Goal: Task Accomplishment & Management: Use online tool/utility

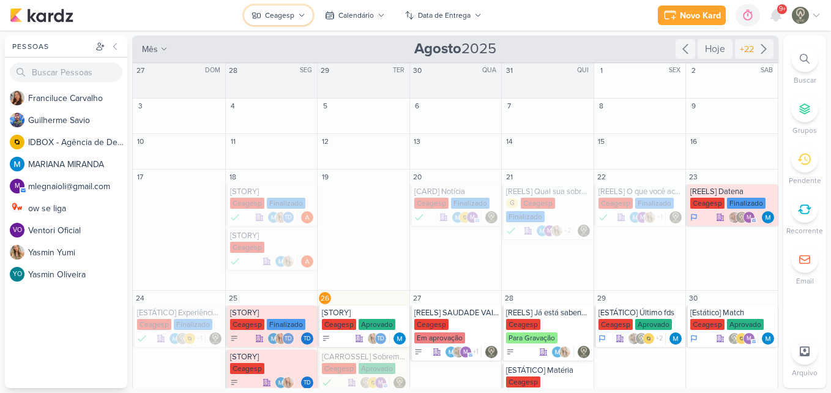
click at [287, 18] on div "Ceagesp" at bounding box center [279, 15] width 29 height 11
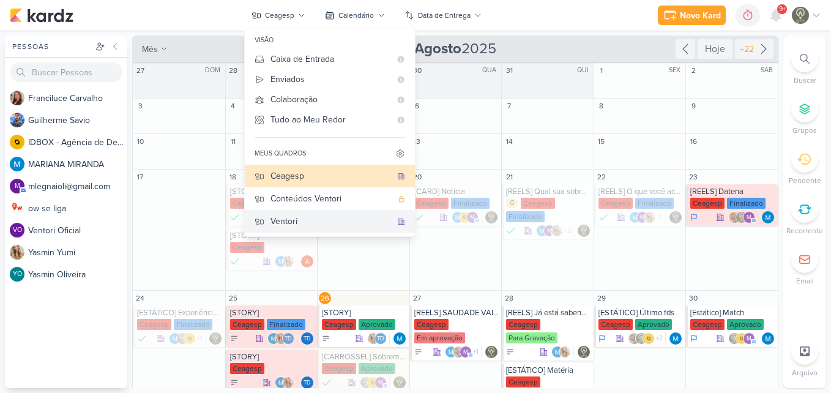
click at [311, 223] on div "Ventori" at bounding box center [330, 221] width 121 height 13
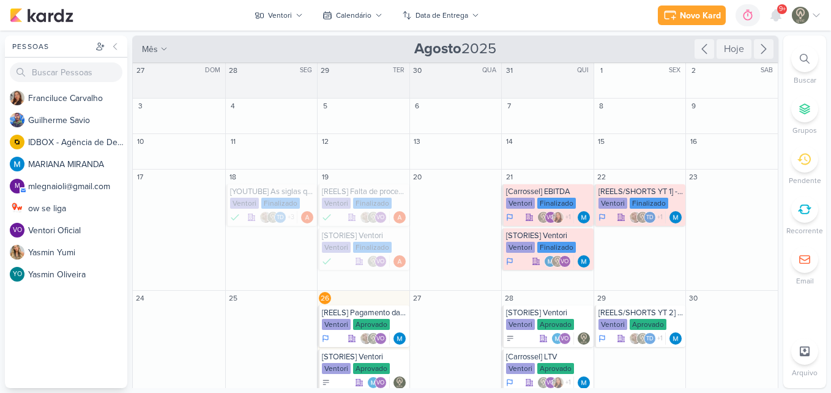
scroll to position [59, 0]
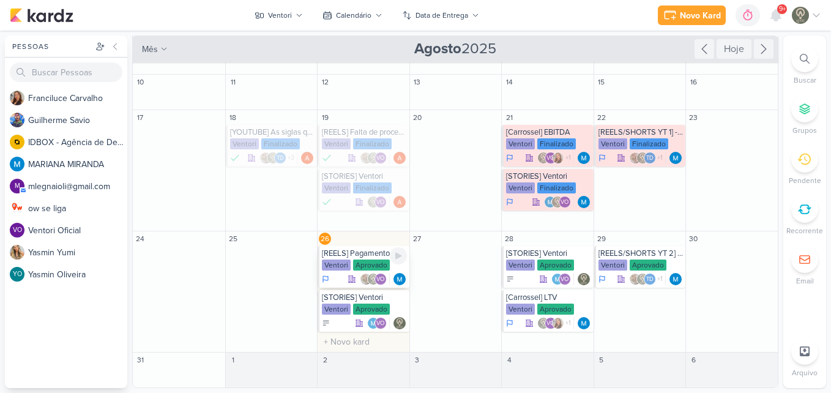
click at [354, 258] on div "[REELS] Pagamento das contas" at bounding box center [364, 253] width 85 height 10
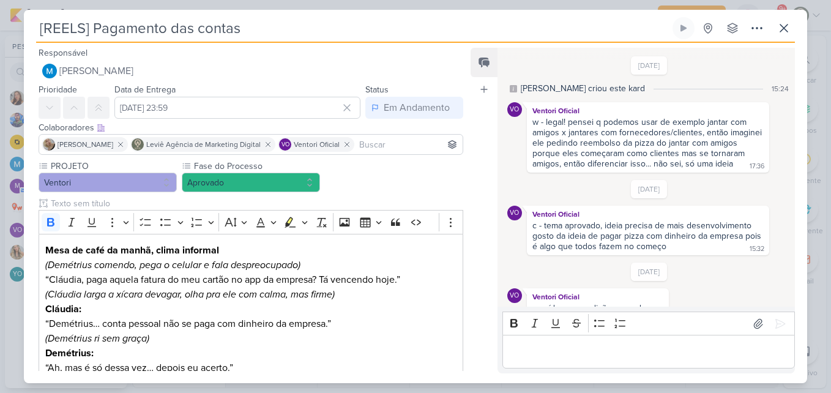
scroll to position [105, 0]
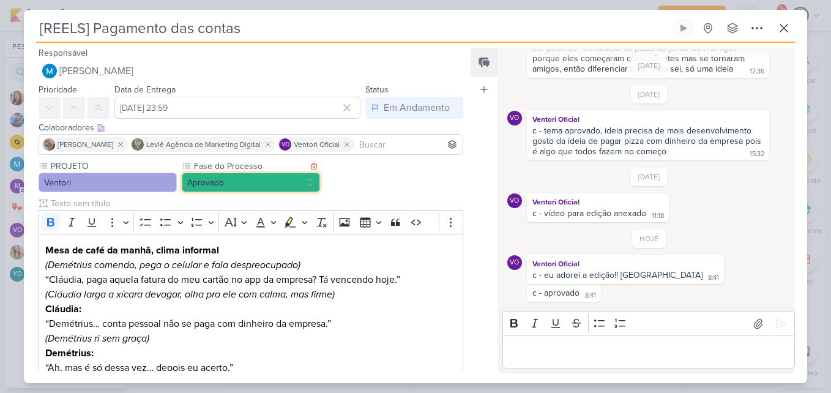
click at [247, 183] on button "Aprovado" at bounding box center [251, 183] width 138 height 20
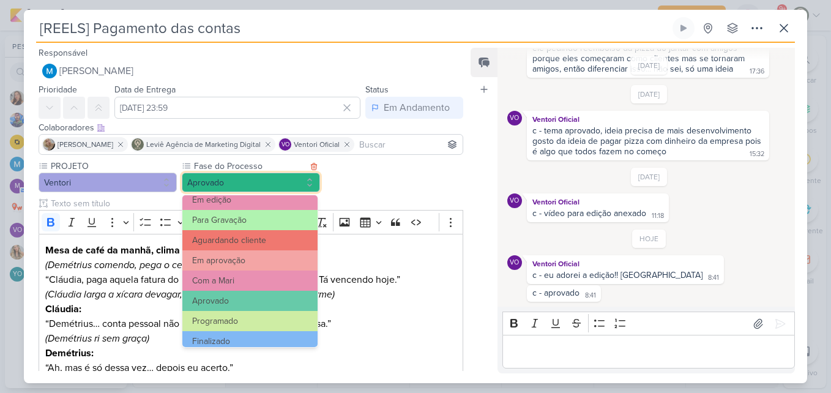
scroll to position [118, 0]
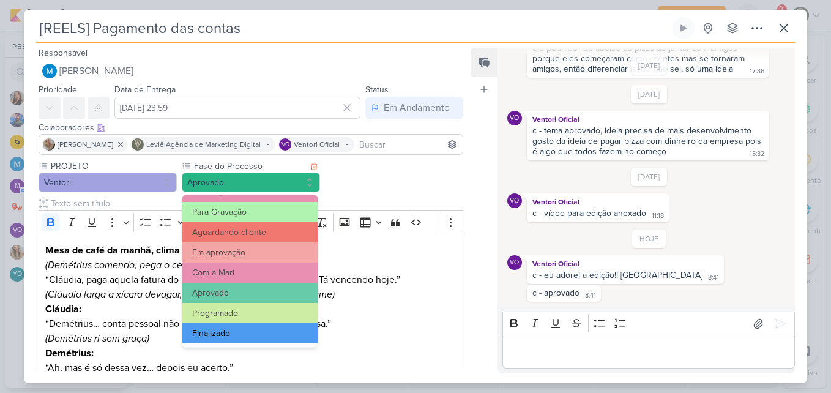
click at [255, 336] on button "Finalizado" at bounding box center [249, 333] width 135 height 20
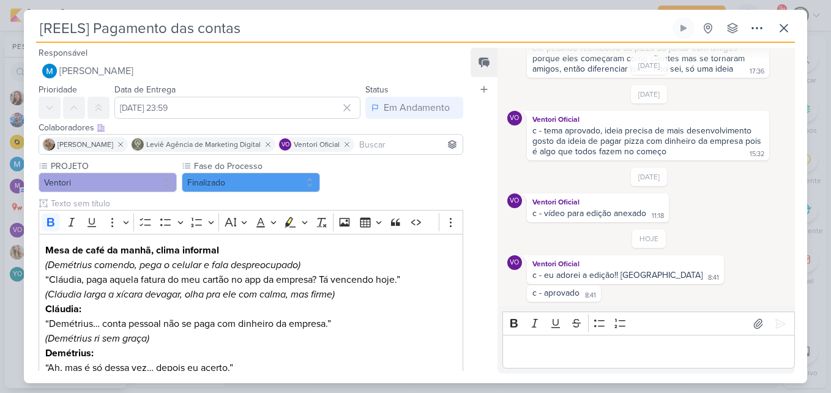
scroll to position [791, 0]
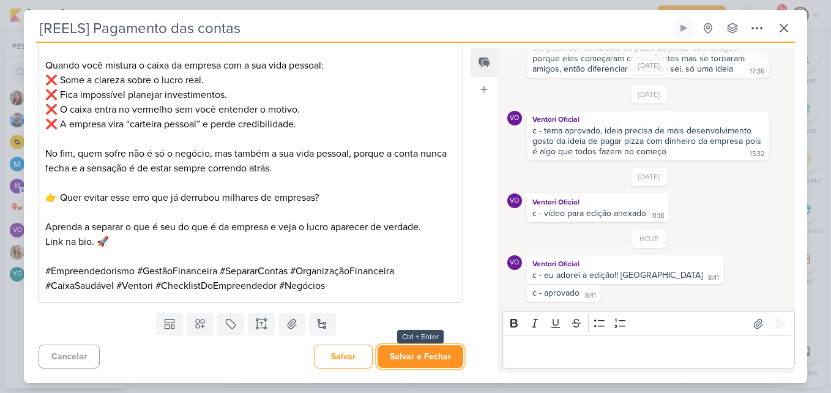
click at [441, 354] on button "Salvar e Fechar" at bounding box center [421, 356] width 86 height 23
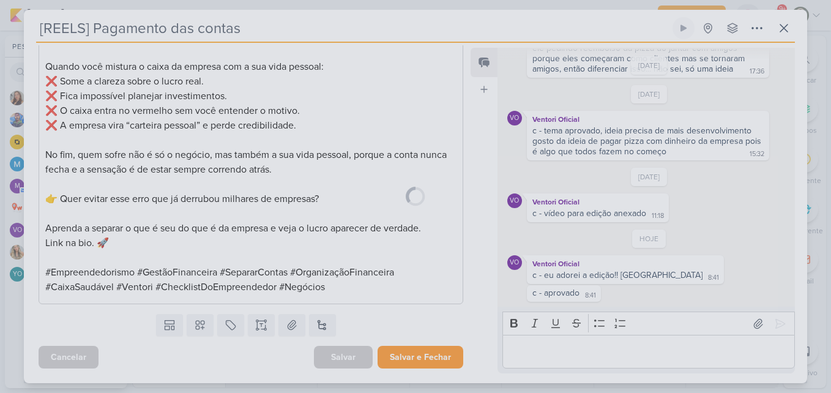
scroll to position [790, 0]
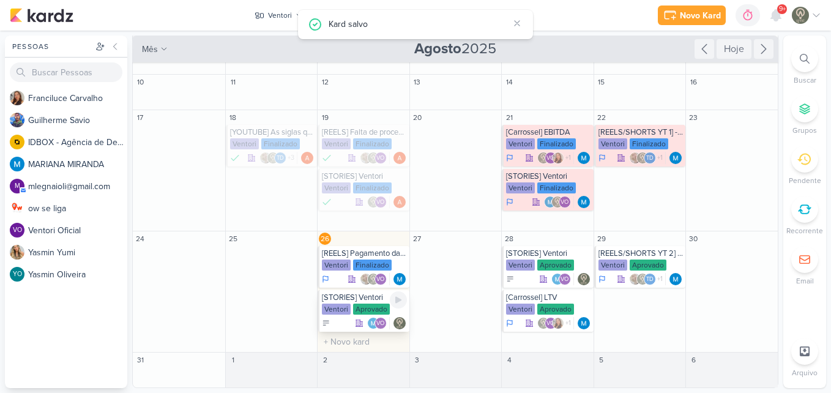
click at [369, 306] on div "Aprovado" at bounding box center [371, 309] width 37 height 11
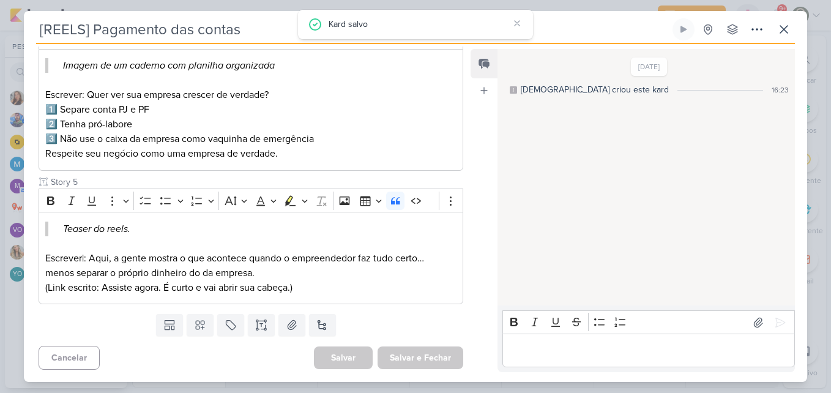
type input "[STORIES] Ventori"
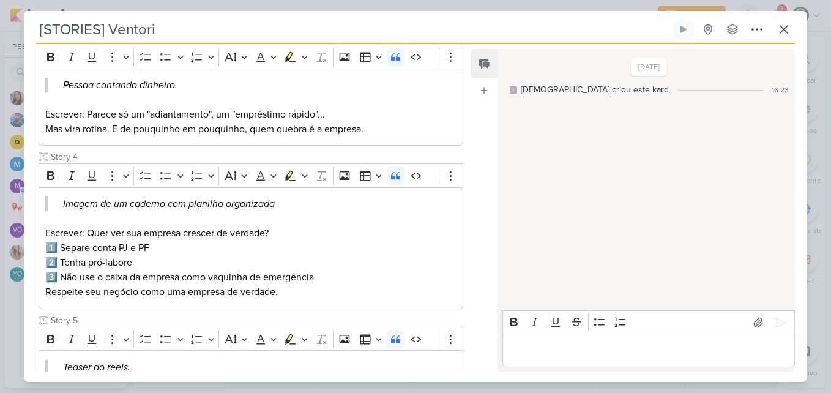
scroll to position [481, 0]
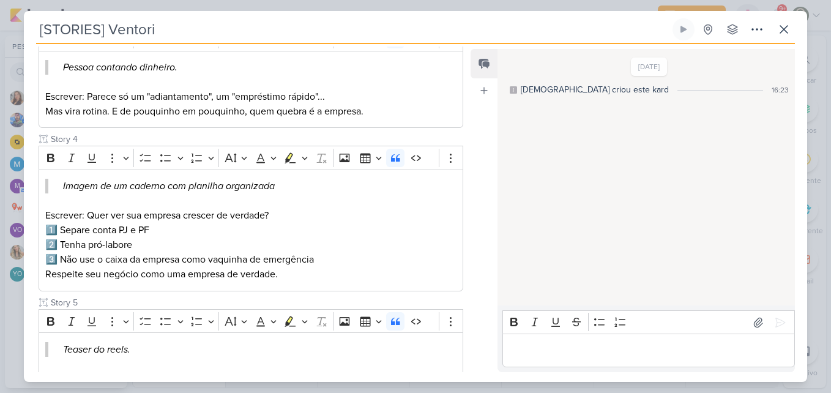
drag, startPoint x: 472, startPoint y: 281, endPoint x: 469, endPoint y: 289, distance: 8.5
click at [469, 289] on div "Responsável Leviê Agência de Marketing Digital Nenhum contato encontrado create…" at bounding box center [415, 213] width 783 height 338
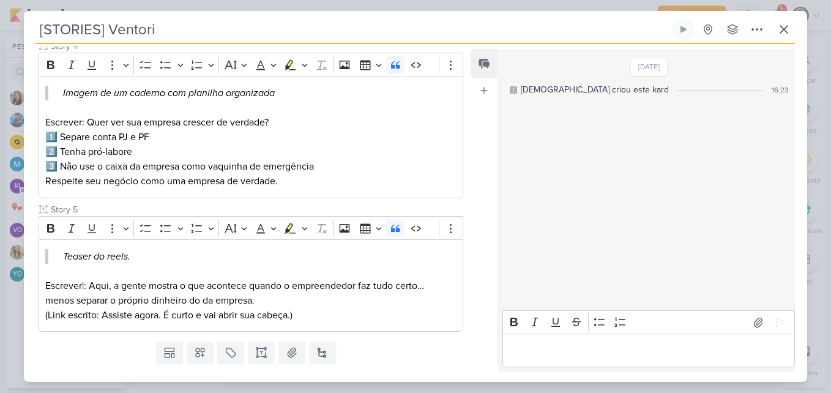
scroll to position [0, 0]
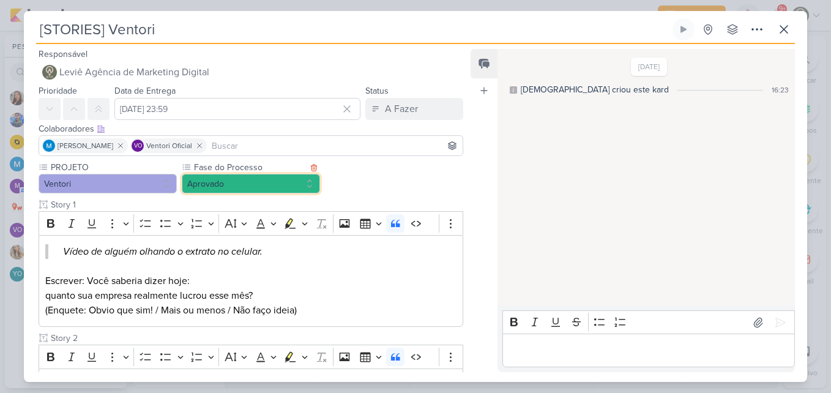
click at [288, 182] on button "Aprovado" at bounding box center [251, 184] width 138 height 20
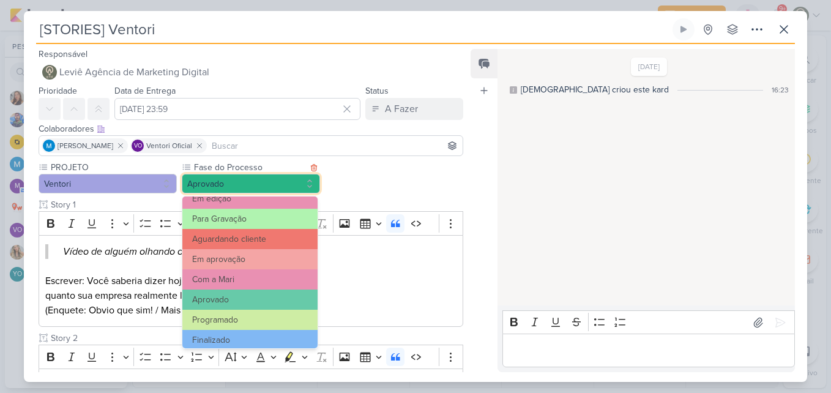
scroll to position [117, 0]
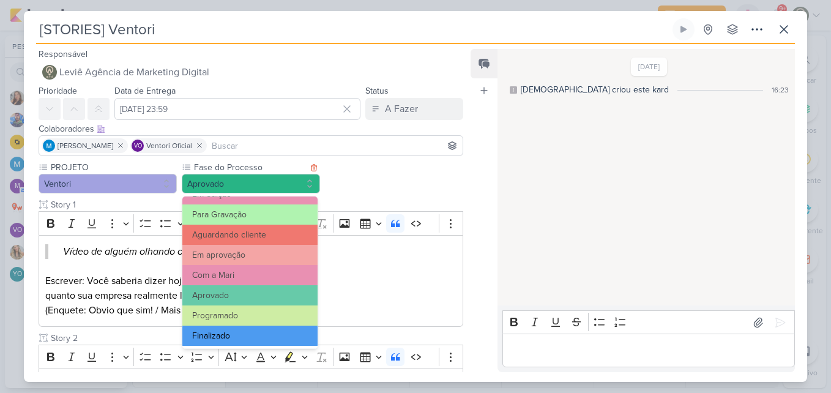
click at [272, 330] on button "Finalizado" at bounding box center [249, 336] width 135 height 20
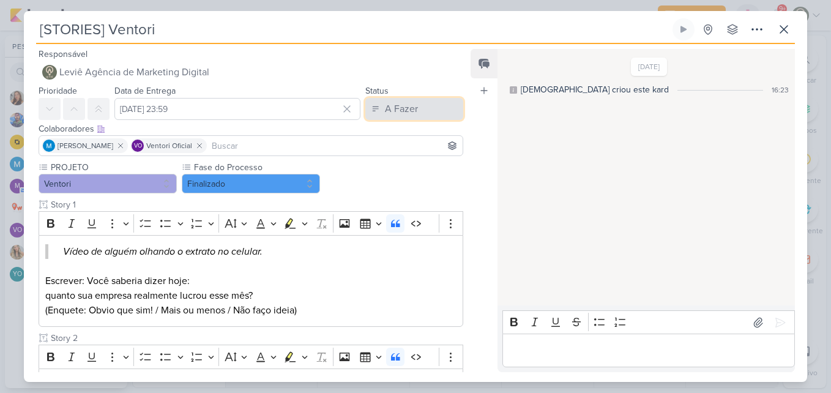
click at [385, 103] on div "A Fazer" at bounding box center [401, 109] width 33 height 15
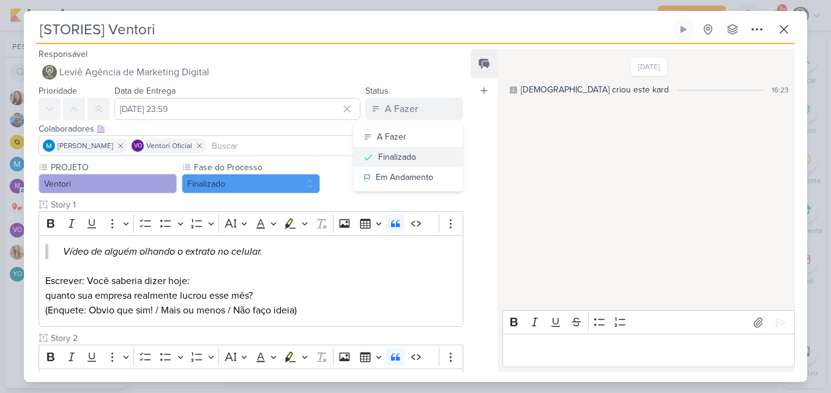
click at [391, 157] on div "Finalizado" at bounding box center [397, 157] width 38 height 13
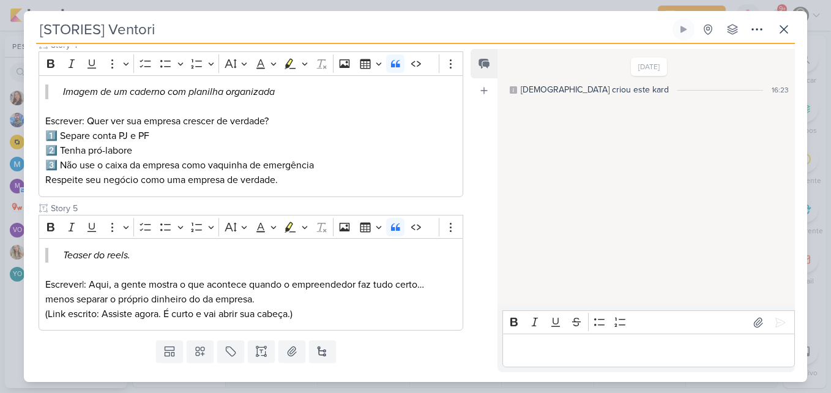
scroll to position [602, 0]
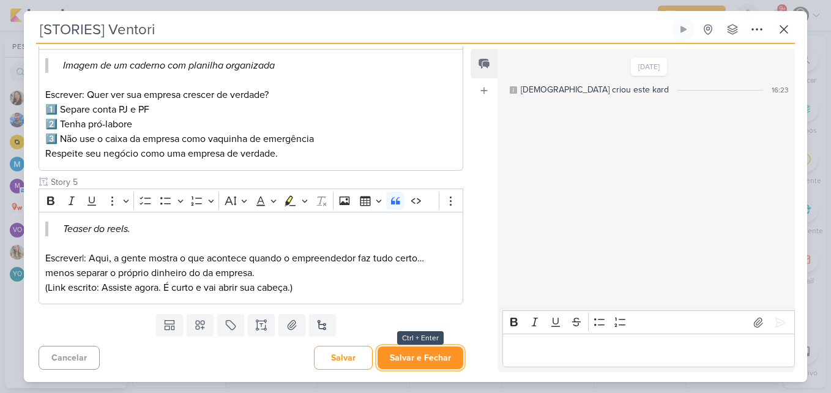
click at [413, 362] on button "Salvar e Fechar" at bounding box center [421, 357] width 86 height 23
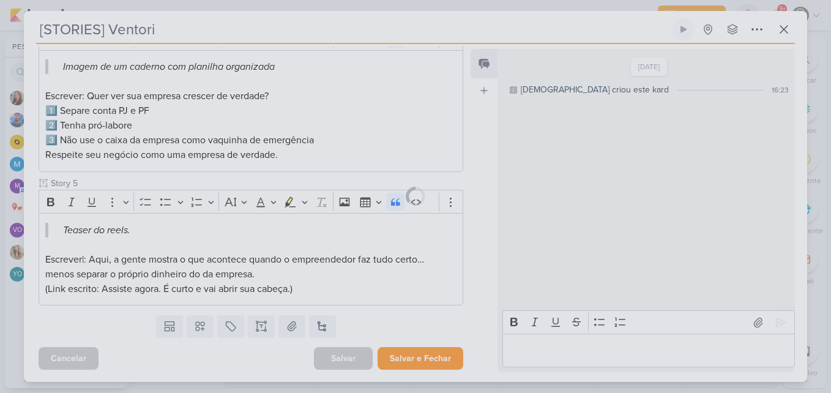
scroll to position [600, 0]
